Goal: Check status: Check status

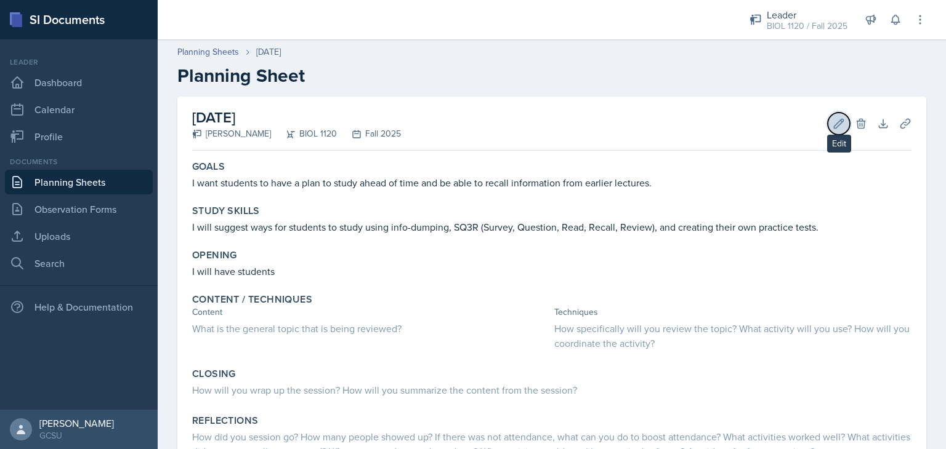
click at [832, 120] on icon at bounding box center [838, 124] width 12 height 12
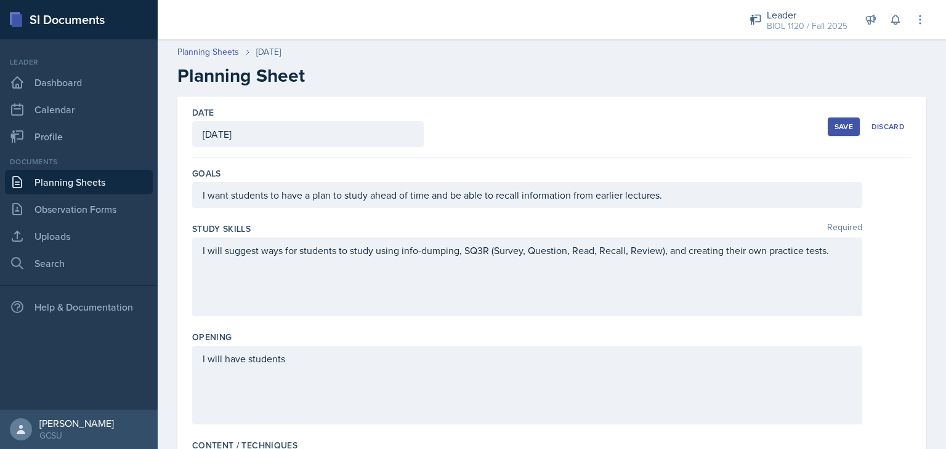
click at [834, 123] on div "Save" at bounding box center [843, 127] width 18 height 10
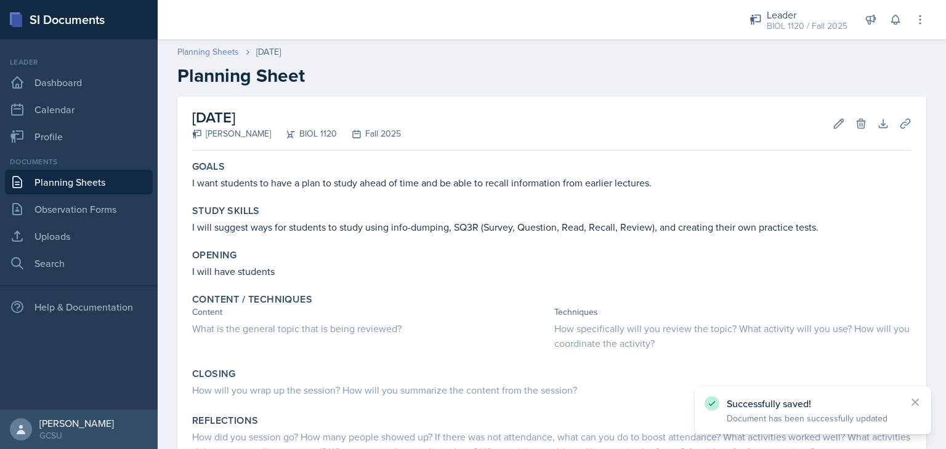
click at [214, 56] on link "Planning Sheets" at bounding box center [208, 52] width 62 height 13
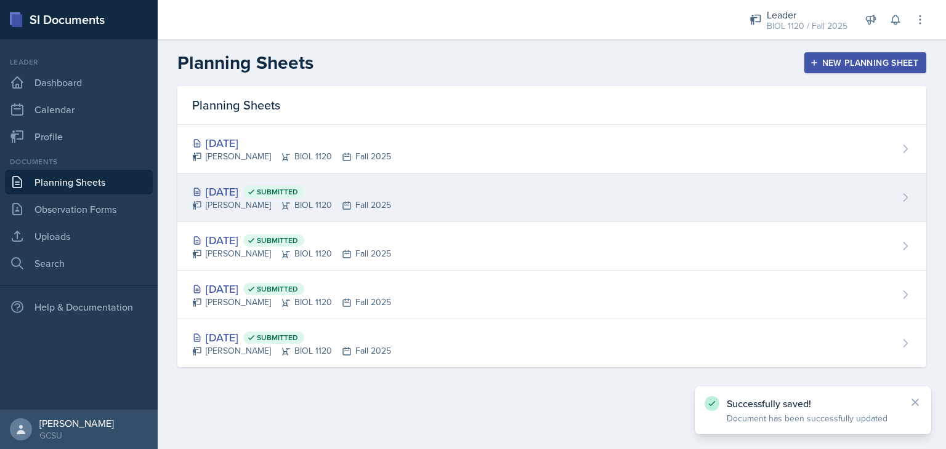
click at [225, 188] on div "[DATE] Submitted" at bounding box center [291, 191] width 199 height 17
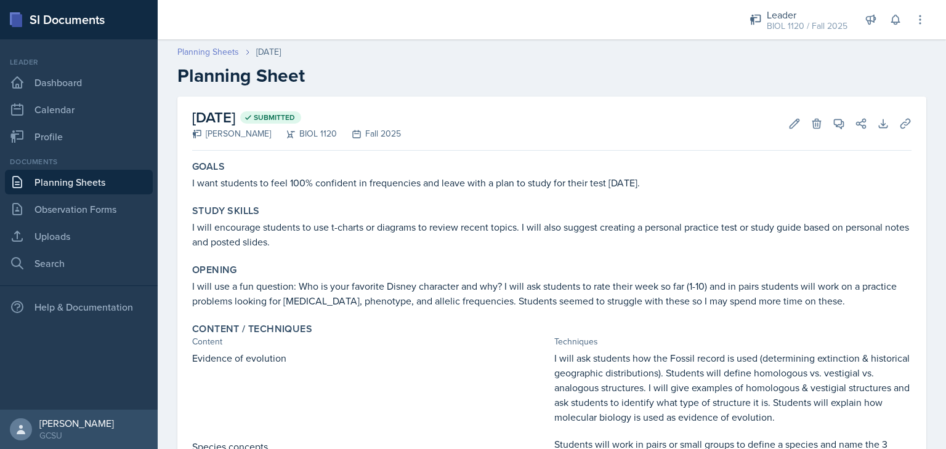
click at [217, 55] on link "Planning Sheets" at bounding box center [208, 52] width 62 height 13
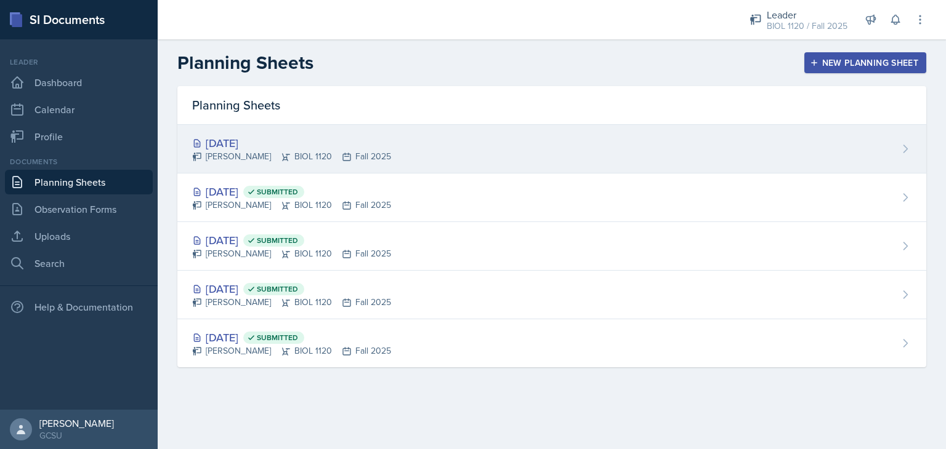
click at [222, 153] on div "[PERSON_NAME] BIOL 1120 Fall 2025" at bounding box center [291, 156] width 199 height 13
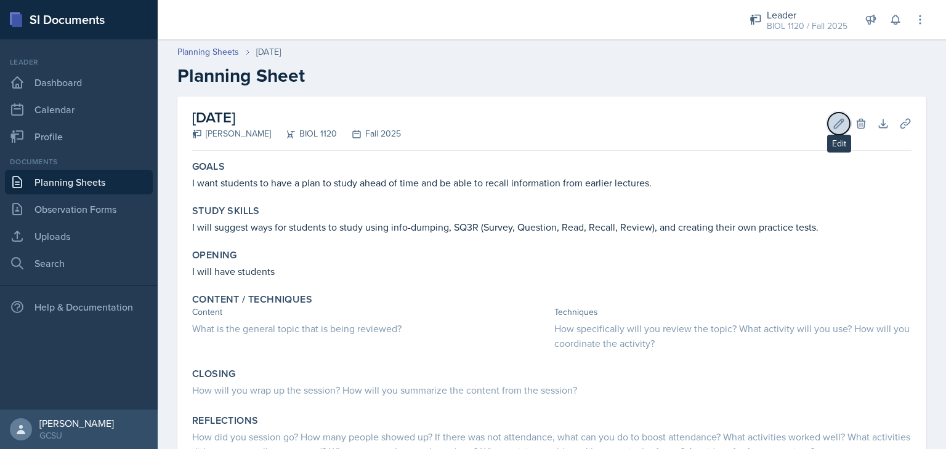
click at [834, 120] on icon at bounding box center [838, 123] width 9 height 9
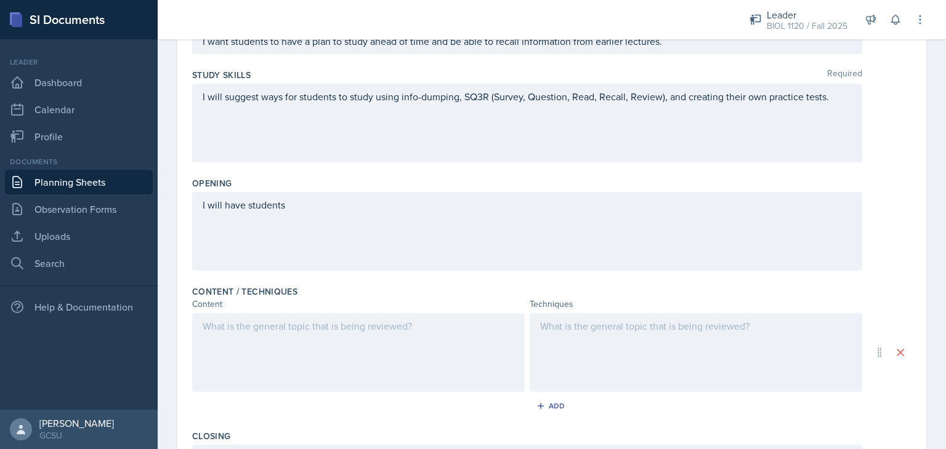
scroll to position [246, 0]
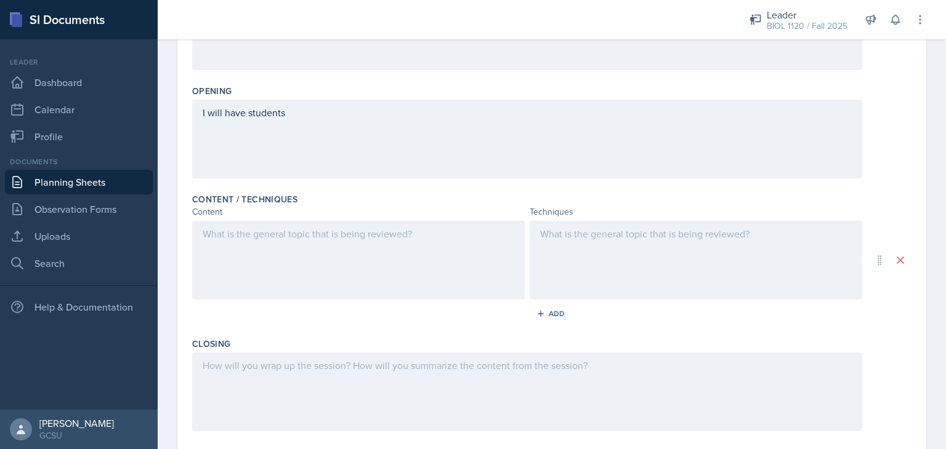
click at [340, 250] on div at bounding box center [358, 260] width 332 height 79
